Goal: Check status: Check status

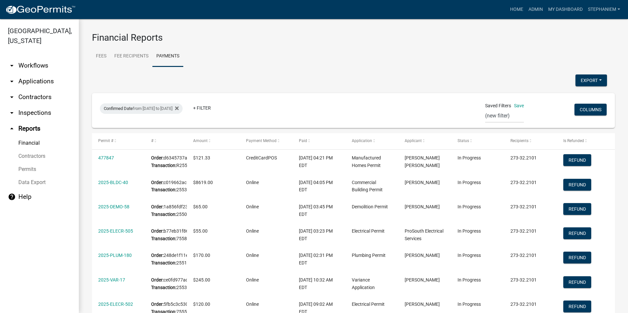
select select "0: null"
select select "3: 100"
click at [40, 115] on link "arrow_drop_down Inspections" at bounding box center [39, 113] width 79 height 16
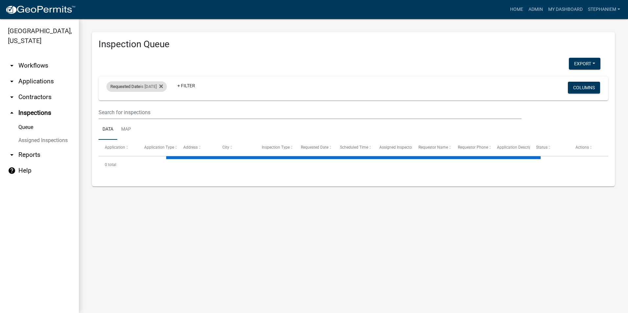
select select "3: 100"
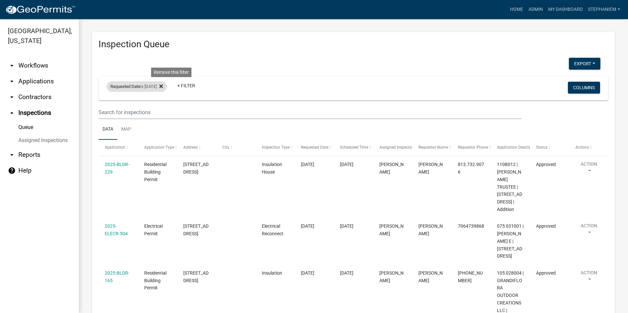
click at [163, 86] on icon at bounding box center [161, 86] width 4 height 5
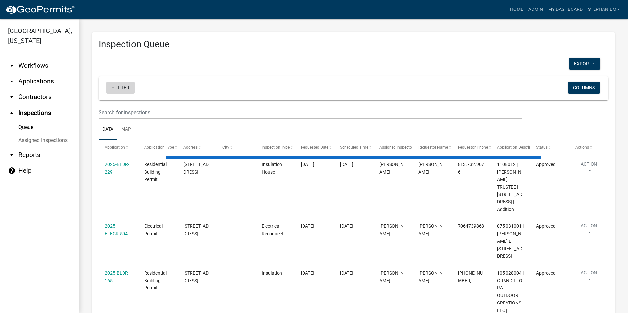
click at [109, 86] on link "+ Filter" at bounding box center [120, 88] width 28 height 12
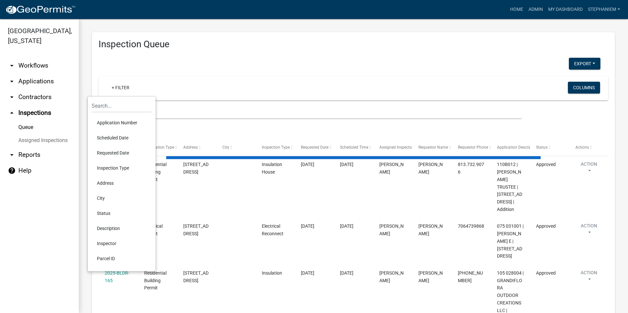
click at [121, 152] on li "Requested Date" at bounding box center [122, 152] width 60 height 15
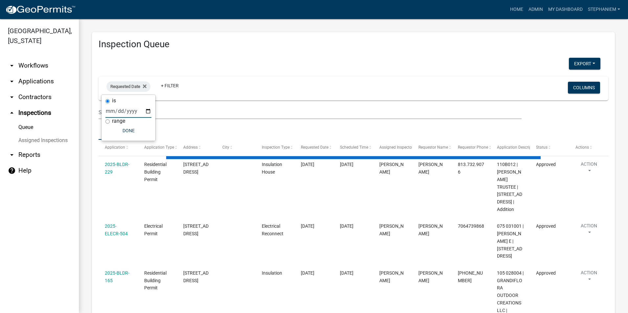
click at [146, 110] on input "date" at bounding box center [128, 110] width 46 height 13
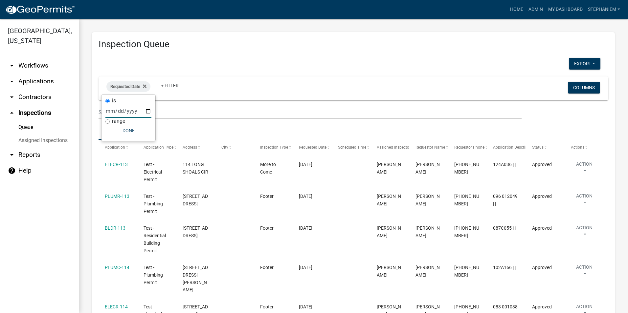
type input "[DATE]"
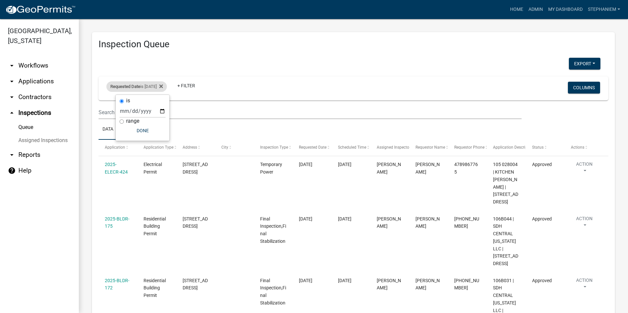
click at [167, 85] on div "Requested Date is [DATE]" at bounding box center [136, 86] width 60 height 11
click at [163, 85] on icon at bounding box center [161, 86] width 4 height 4
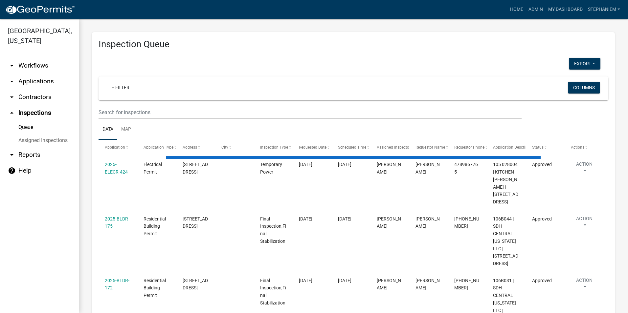
click at [50, 80] on link "arrow_drop_down Applications" at bounding box center [39, 82] width 79 height 16
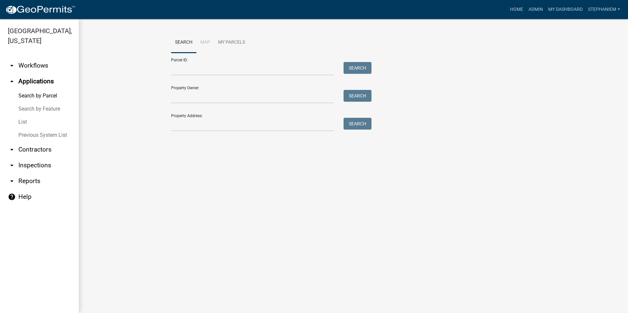
click at [36, 161] on link "arrow_drop_down Inspections" at bounding box center [39, 166] width 79 height 16
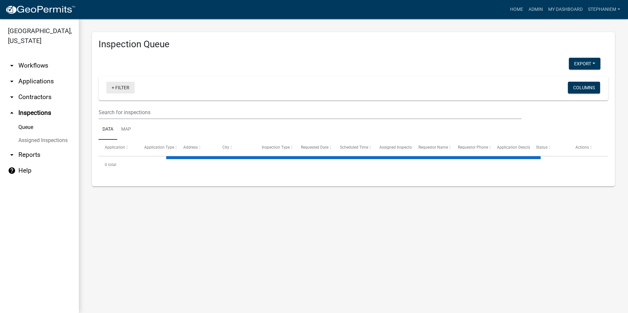
click at [118, 92] on link "+ Filter" at bounding box center [120, 88] width 28 height 12
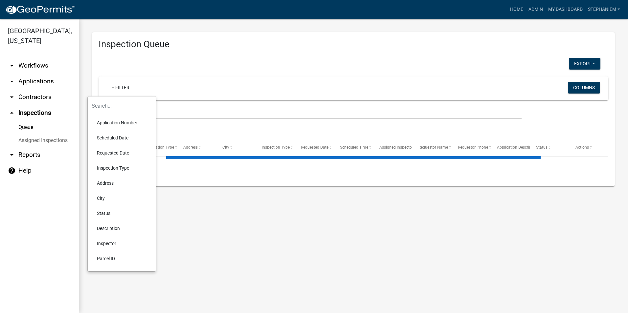
click at [116, 135] on li "Scheduled Date" at bounding box center [122, 137] width 60 height 15
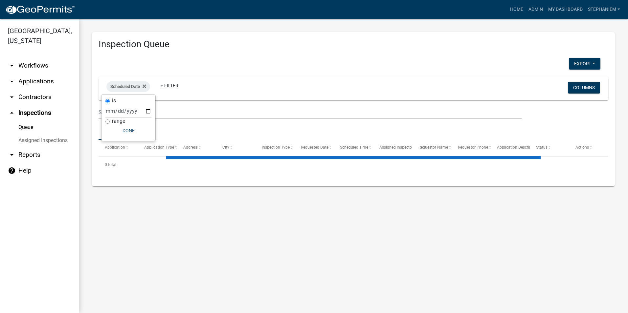
select select "3: 100"
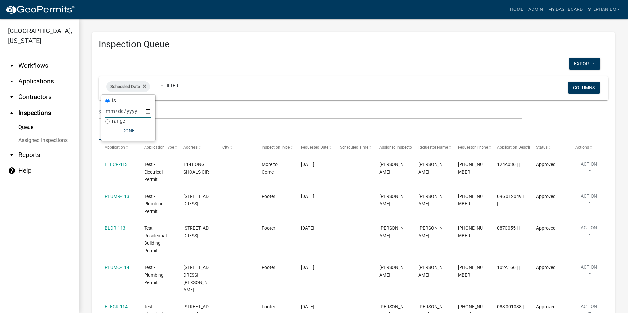
click at [148, 111] on input "date" at bounding box center [128, 110] width 46 height 13
type input "[DATE]"
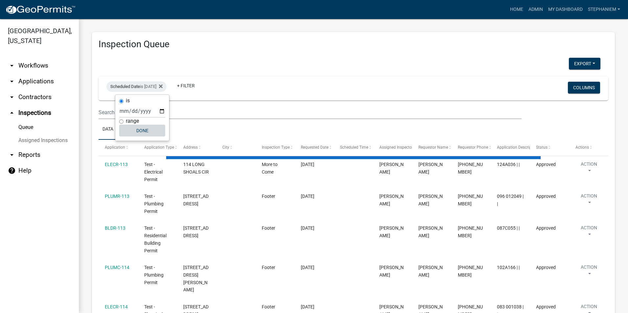
click at [139, 130] on button "Done" at bounding box center [142, 131] width 46 height 12
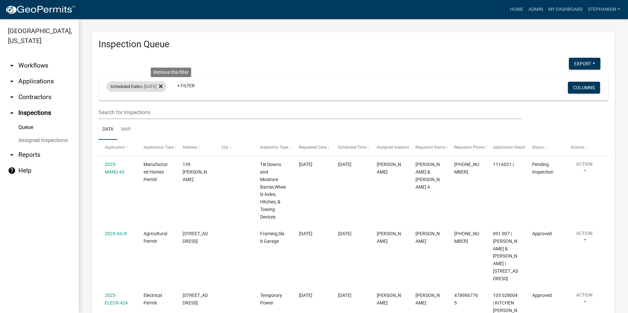
click at [163, 86] on icon at bounding box center [161, 86] width 4 height 5
